Goal: Task Accomplishment & Management: Use online tool/utility

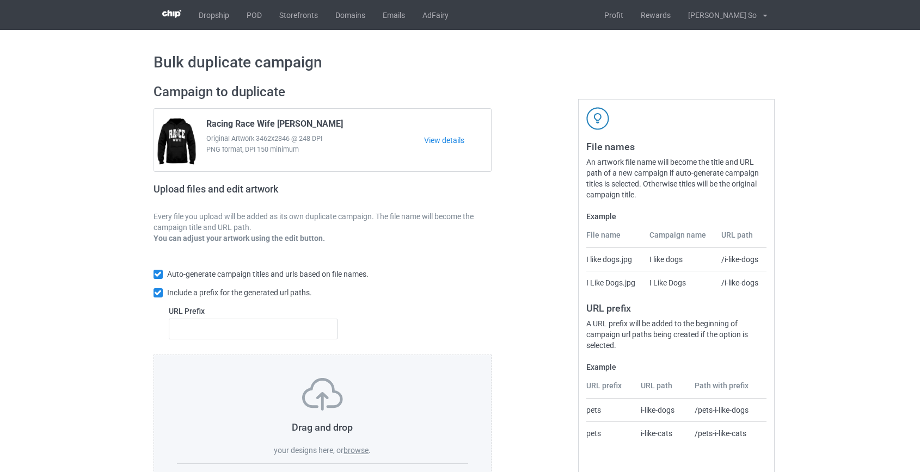
click at [357, 453] on label "browse" at bounding box center [355, 450] width 25 height 9
click at [0, 0] on input "browse" at bounding box center [0, 0] width 0 height 0
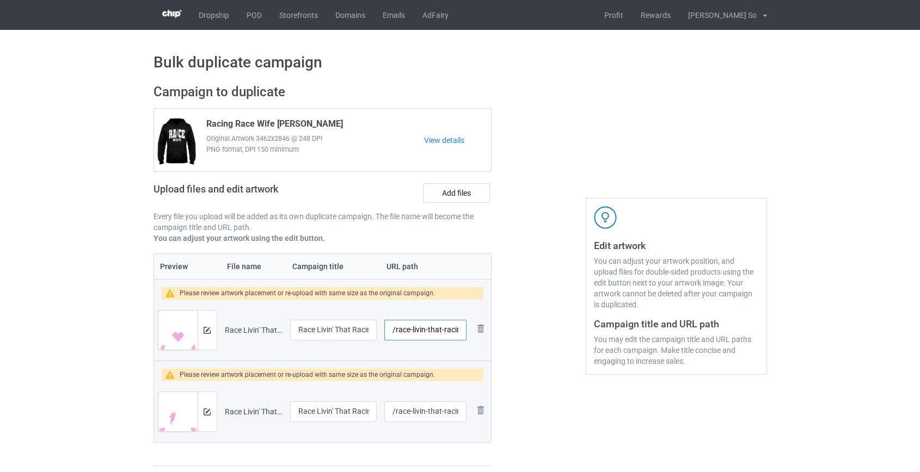
scroll to position [0, 58]
drag, startPoint x: 425, startPoint y: 330, endPoint x: 517, endPoint y: 329, distance: 91.4
click at [517, 329] on div "Campaign to duplicate Racing Race Wife Lightning White Original Artwork 3462x28…" at bounding box center [460, 275] width 628 height 398
click at [453, 329] on input "/race-livin-that-racing-mom-life-white" at bounding box center [425, 330] width 82 height 21
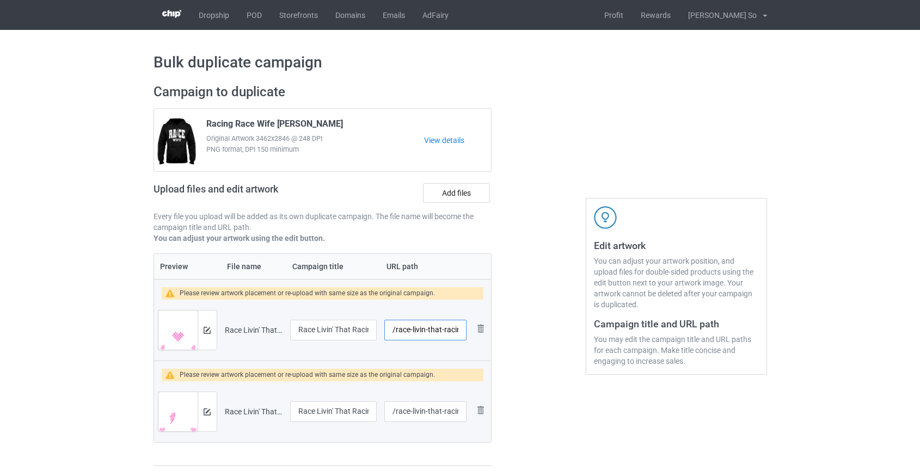
drag, startPoint x: 409, startPoint y: 332, endPoint x: 319, endPoint y: 334, distance: 89.2
click at [319, 334] on tr "Preview and edit artwork Race Livin' That Racing Mom Life White.png Race Livin'…" at bounding box center [322, 330] width 337 height 61
click at [408, 331] on input "/race-livin-that-racing-mom-life-white" at bounding box center [425, 330] width 82 height 21
drag, startPoint x: 414, startPoint y: 331, endPoint x: 615, endPoint y: 326, distance: 201.9
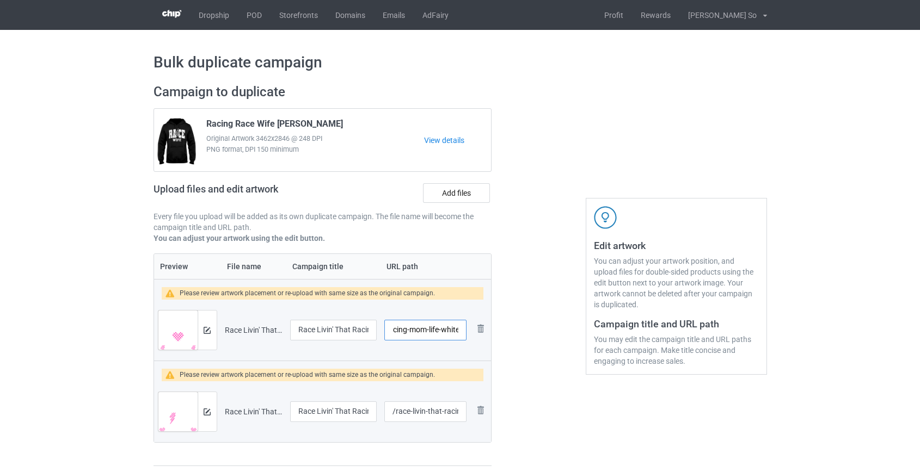
click at [615, 326] on div "Campaign to duplicate Racing Race Wife Lightning White Original Artwork 3462x28…" at bounding box center [460, 275] width 628 height 398
type input "/race-livinml"
drag, startPoint x: 425, startPoint y: 413, endPoint x: 683, endPoint y: 414, distance: 258.4
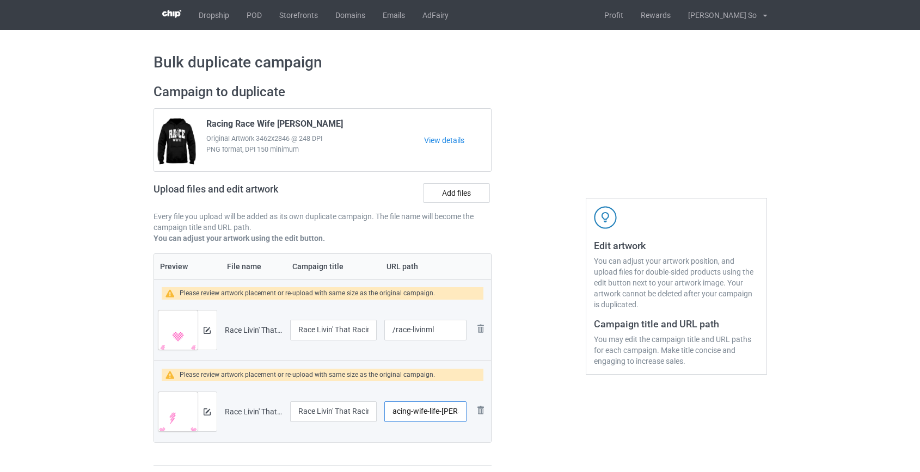
click at [683, 414] on div "Campaign to duplicate Racing Race Wife Lightning White Original Artwork 3462x28…" at bounding box center [460, 275] width 628 height 398
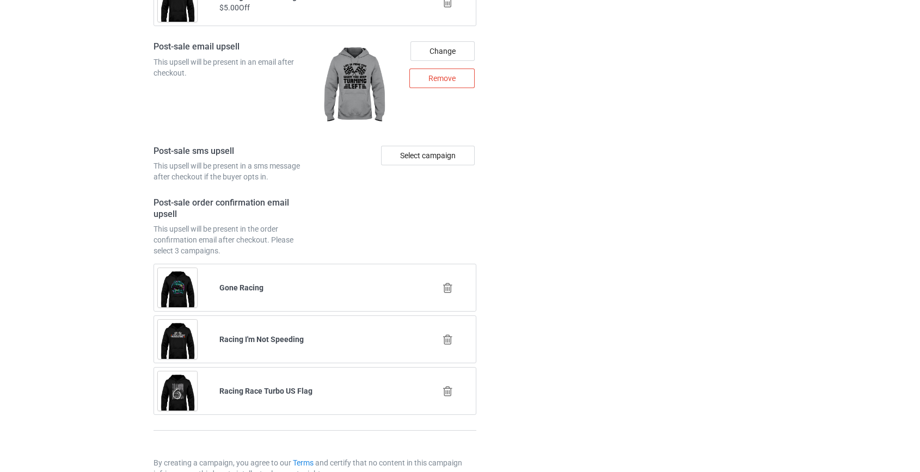
scroll to position [1623, 0]
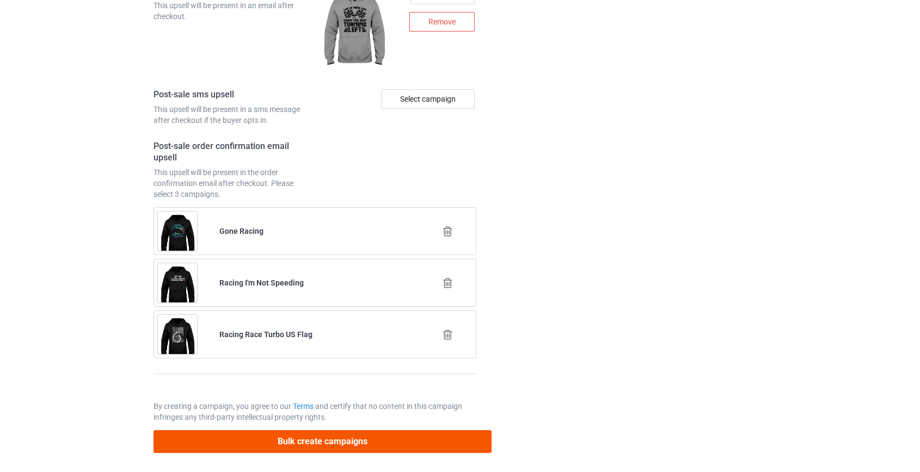
type input "/race-livinwl"
click at [355, 432] on button "Bulk create campaigns" at bounding box center [322, 441] width 338 height 22
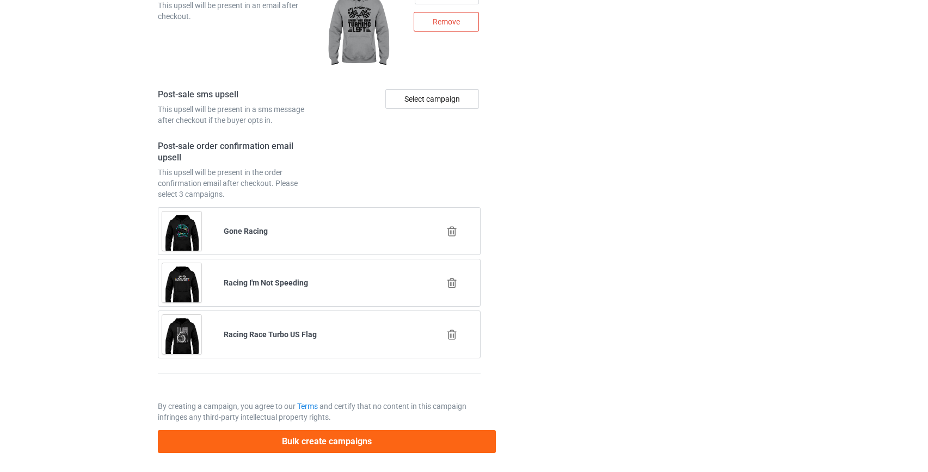
scroll to position [0, 0]
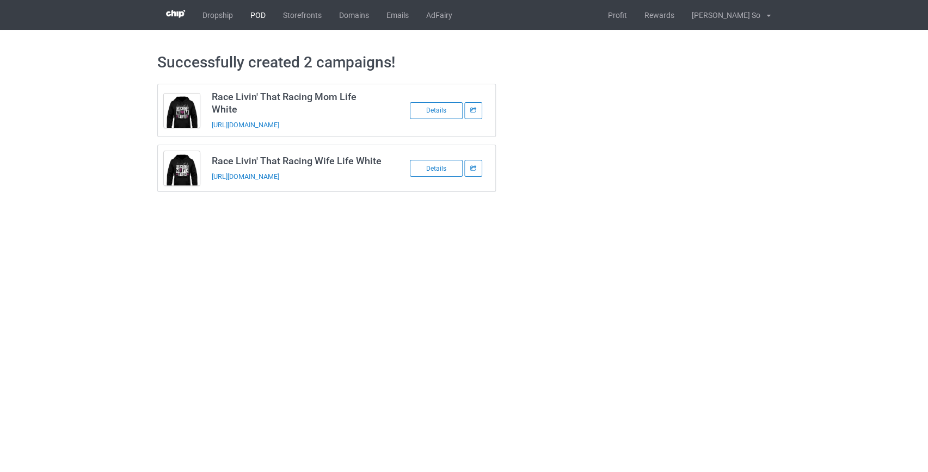
click at [251, 10] on link "POD" at bounding box center [258, 15] width 33 height 30
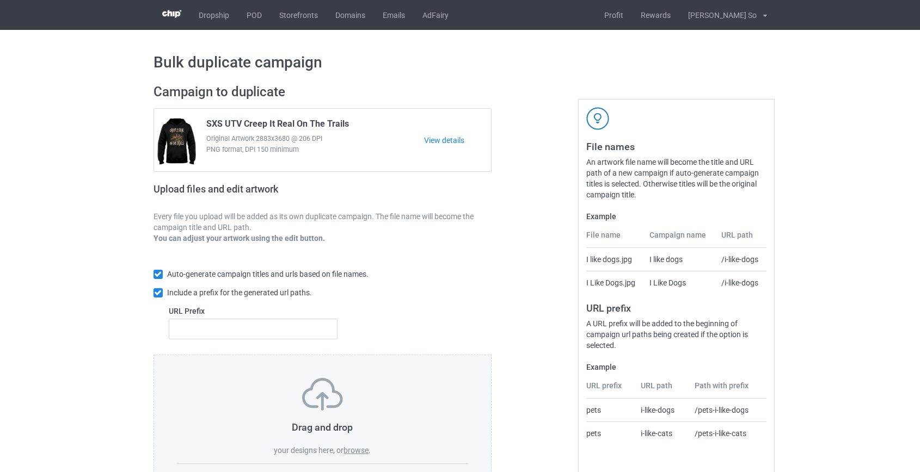
click at [363, 447] on label "browse" at bounding box center [355, 450] width 25 height 9
click at [0, 0] on input "browse" at bounding box center [0, 0] width 0 height 0
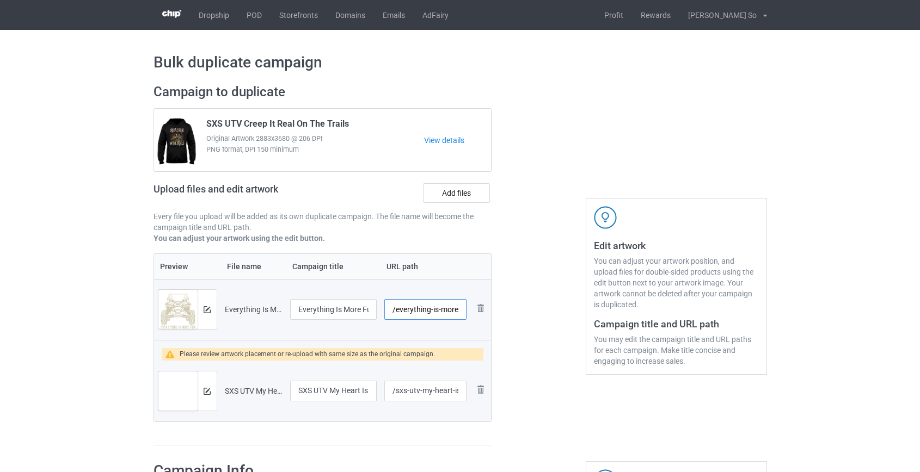
scroll to position [0, 66]
drag, startPoint x: 396, startPoint y: 311, endPoint x: 406, endPoint y: 316, distance: 11.7
click at [406, 316] on input "/everything-is-more-fun-topless-sxs-utv" at bounding box center [425, 309] width 82 height 21
drag, startPoint x: 433, startPoint y: 307, endPoint x: 512, endPoint y: 317, distance: 80.0
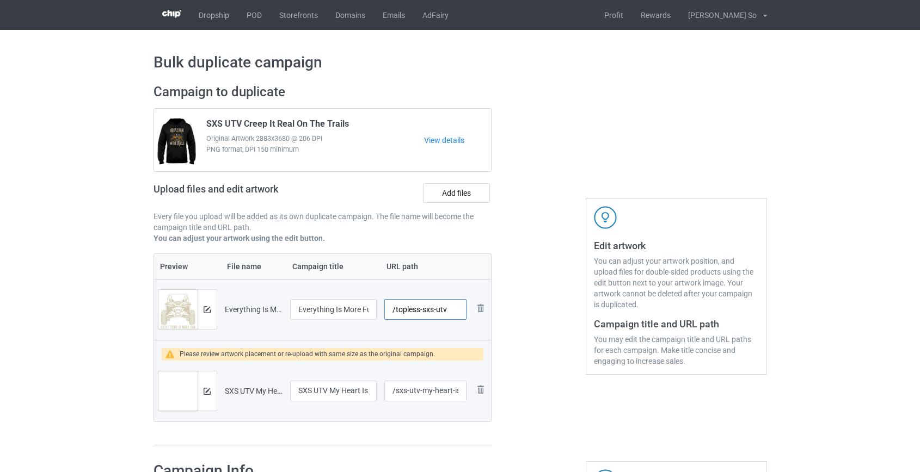
click at [511, 317] on div "Campaign to duplicate SXS UTV Creep It Real On The Trails Original Artwork 2883…" at bounding box center [460, 265] width 628 height 378
type input "/topless-sxs"
click at [403, 390] on input "/sxs-utv-my-heart-is-on-that-trail-white" at bounding box center [425, 391] width 82 height 21
click at [418, 393] on input "/utv-my-heart-is-on-that-trail-white" at bounding box center [425, 391] width 82 height 21
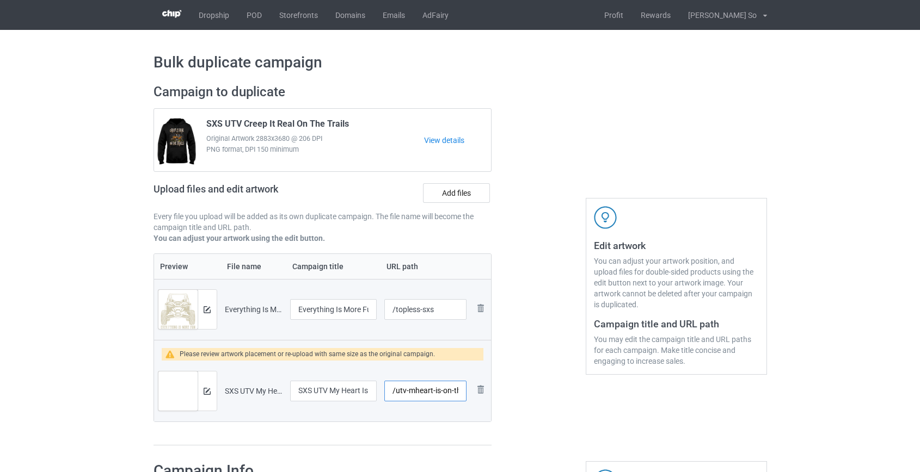
scroll to position [0, 44]
drag, startPoint x: 433, startPoint y: 390, endPoint x: 571, endPoint y: 385, distance: 138.8
click at [571, 385] on div "Campaign to duplicate SXS UTV Creep It Real On The Trails Original Artwork 2883…" at bounding box center [460, 265] width 628 height 378
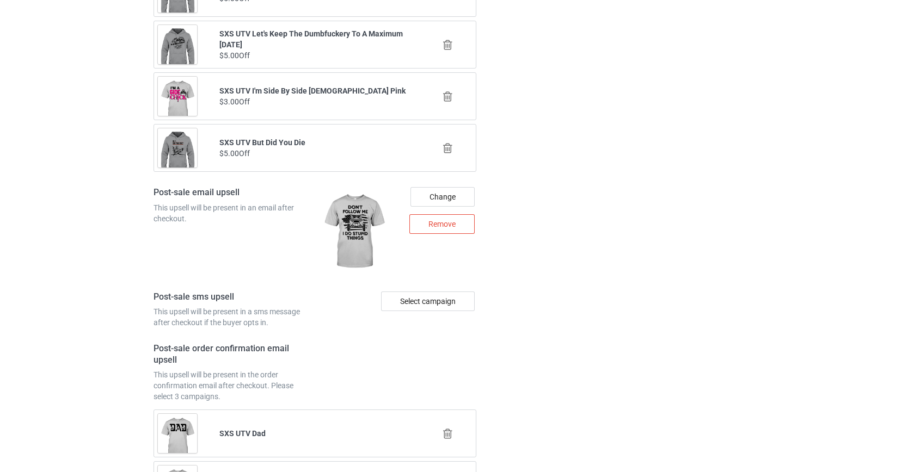
scroll to position [1588, 0]
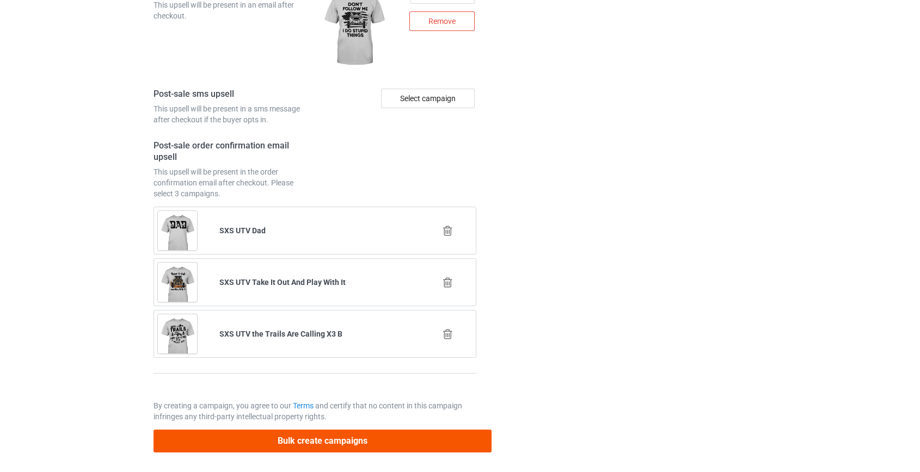
type input "/utv-mheart"
click at [352, 438] on button "Bulk create campaigns" at bounding box center [322, 441] width 338 height 22
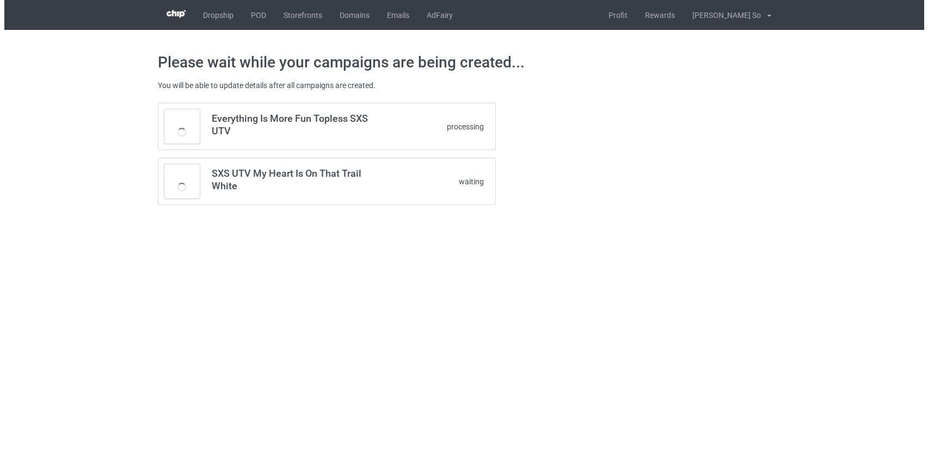
scroll to position [0, 0]
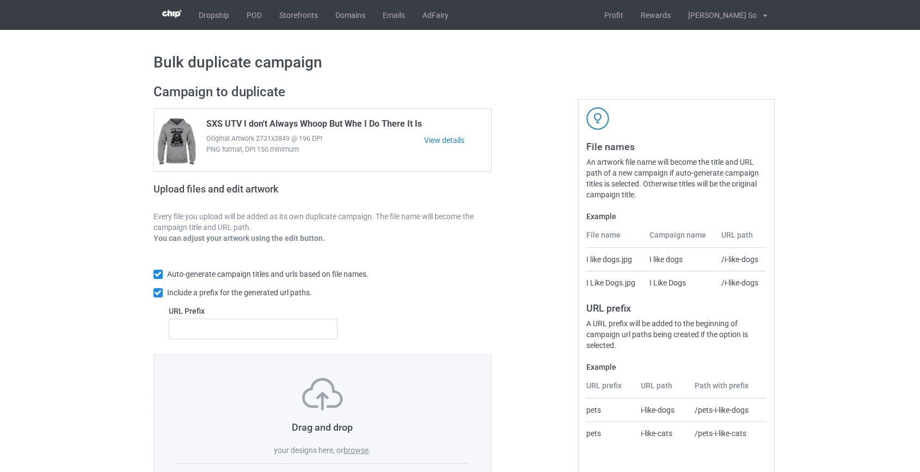
click at [354, 447] on label "browse" at bounding box center [355, 450] width 25 height 9
click at [0, 0] on input "browse" at bounding box center [0, 0] width 0 height 0
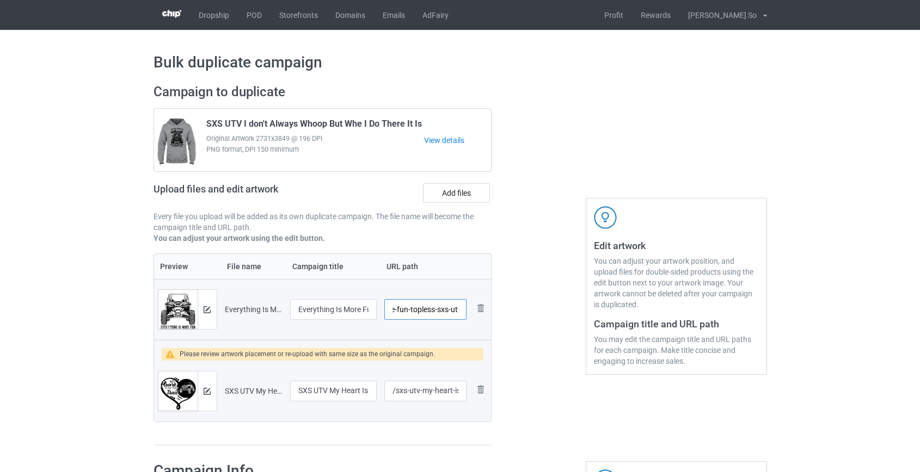
scroll to position [0, 87]
drag, startPoint x: 394, startPoint y: 313, endPoint x: 410, endPoint y: 311, distance: 16.5
click at [410, 311] on input "/everything-is-more-fun-topless-sxs-utv-black" at bounding box center [425, 309] width 82 height 21
type input "/topless-sxsb"
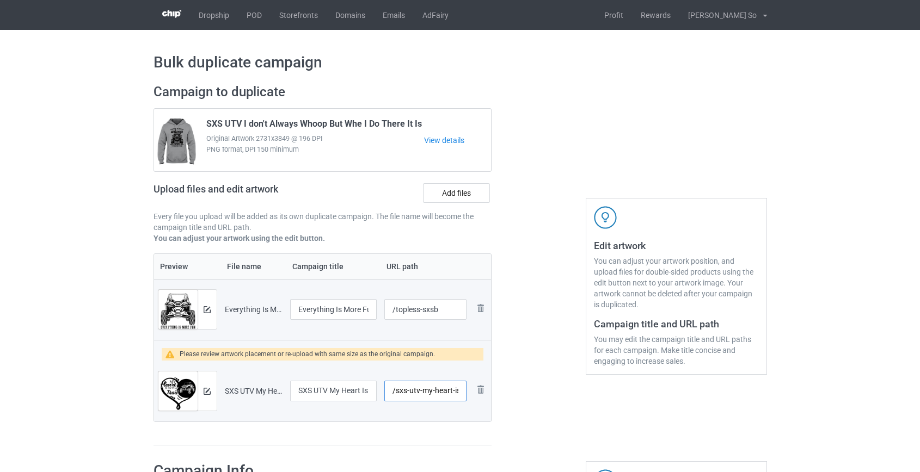
click at [411, 391] on input "/sxs-utv-my-heart-is-on-that-trail" at bounding box center [425, 391] width 82 height 21
click at [421, 392] on input "/sxs-my-heart-is-on-that-trail" at bounding box center [425, 391] width 82 height 21
drag, startPoint x: 434, startPoint y: 392, endPoint x: 580, endPoint y: 400, distance: 146.0
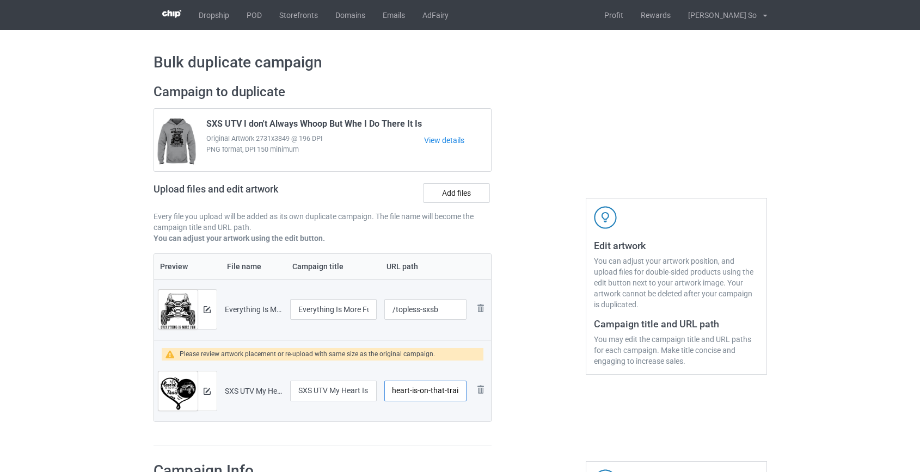
click at [580, 400] on div "Campaign to duplicate SXS UTV I don't Always Whoop But Whe I Do There It Is Ori…" at bounding box center [460, 265] width 628 height 378
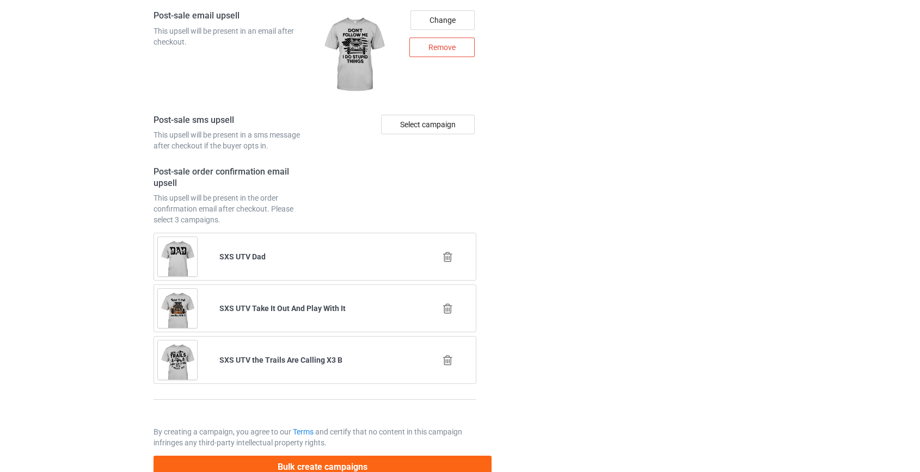
scroll to position [1588, 0]
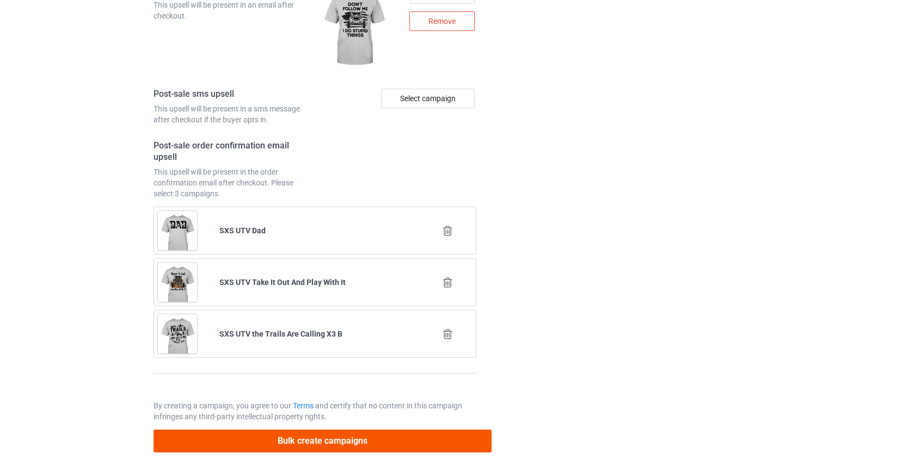
type input "/sxs-mheart"
click at [305, 442] on button "Bulk create campaigns" at bounding box center [322, 441] width 338 height 22
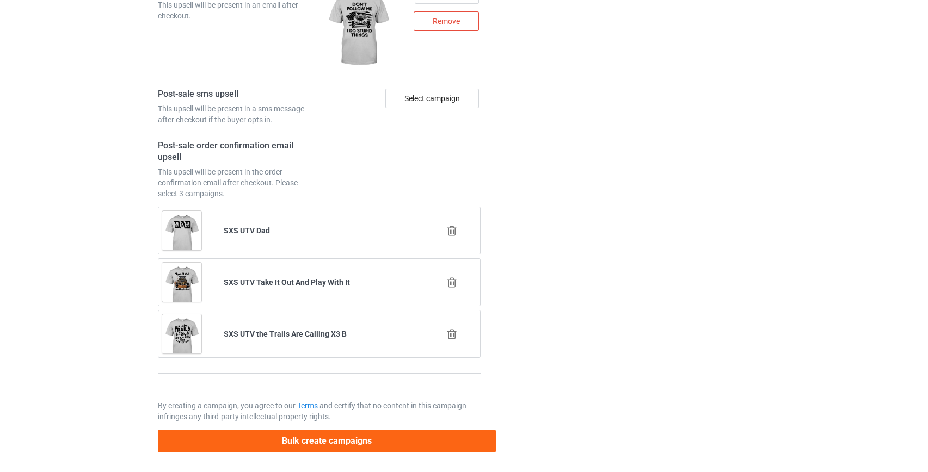
scroll to position [0, 0]
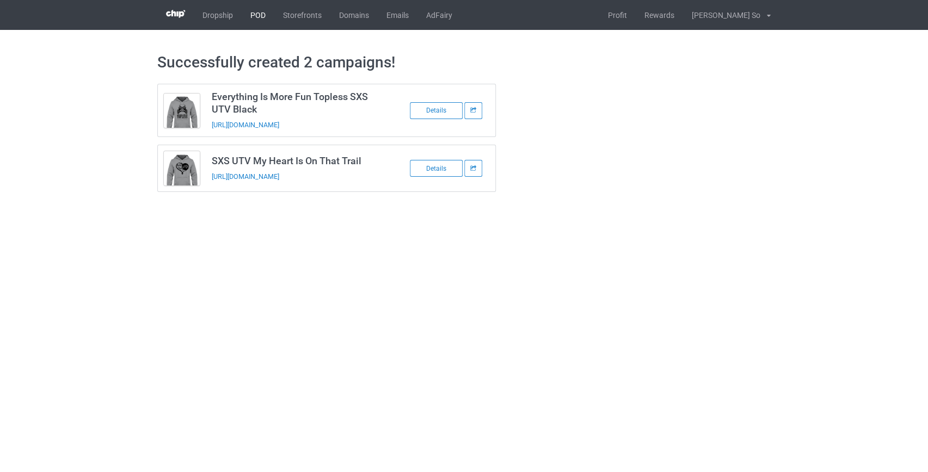
click at [251, 16] on link "POD" at bounding box center [258, 15] width 33 height 30
